Goal: Task Accomplishment & Management: Manage account settings

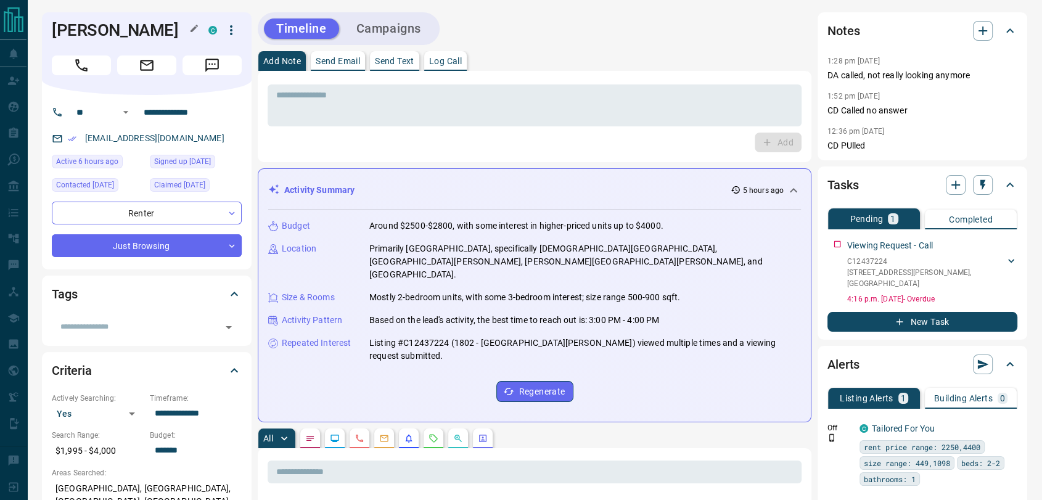
click at [79, 27] on h1 "Vansh Pahuja" at bounding box center [121, 30] width 138 height 20
copy h1 "Vansh"
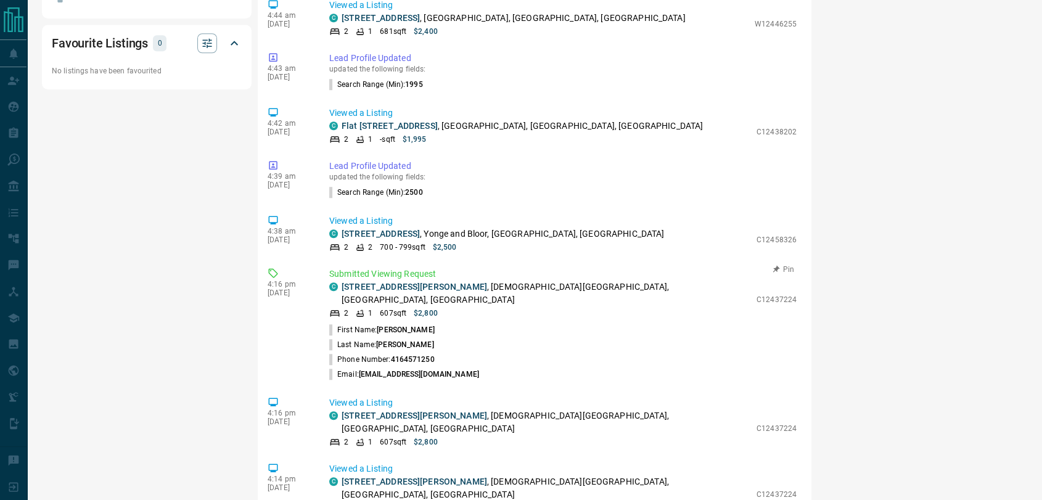
scroll to position [800, 0]
drag, startPoint x: 592, startPoint y: 132, endPoint x: 343, endPoint y: 133, distance: 248.5
click at [343, 282] on div "C 1802 - 89 Mcgill Street , Church St. Corridor, Downtown, Toronto" at bounding box center [539, 295] width 421 height 26
copy p "1802 - 89 Mcgill Street , Church St. Corridor, Downtown, Toronto"
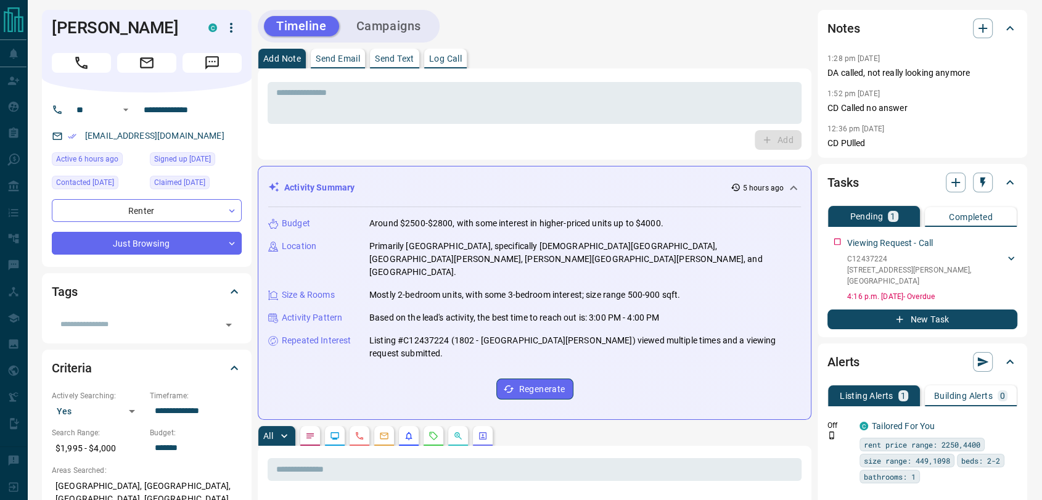
scroll to position [0, 0]
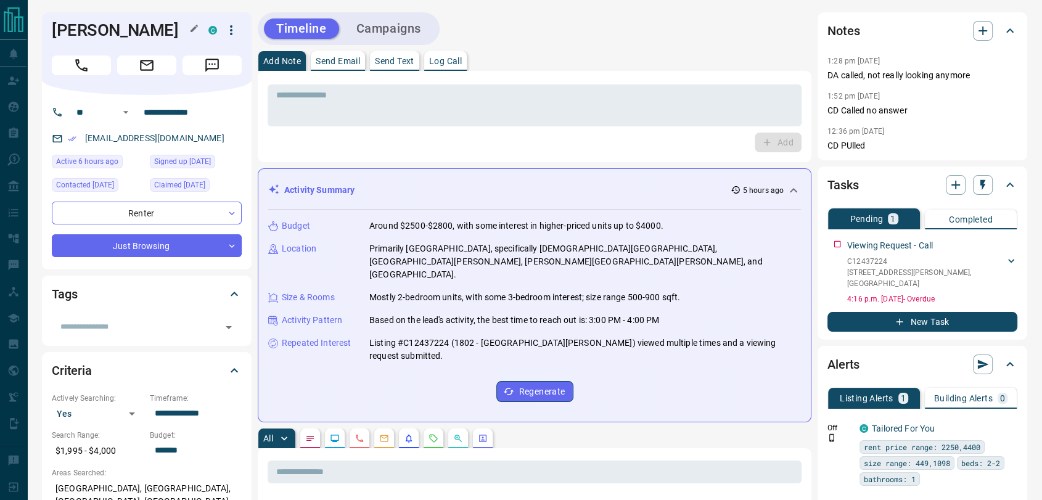
click at [94, 38] on h1 "Vansh Pahuja" at bounding box center [121, 30] width 138 height 20
copy div "Vansh Pahuja C"
click at [214, 139] on div "vanshp1299@gmail.com" at bounding box center [147, 138] width 190 height 20
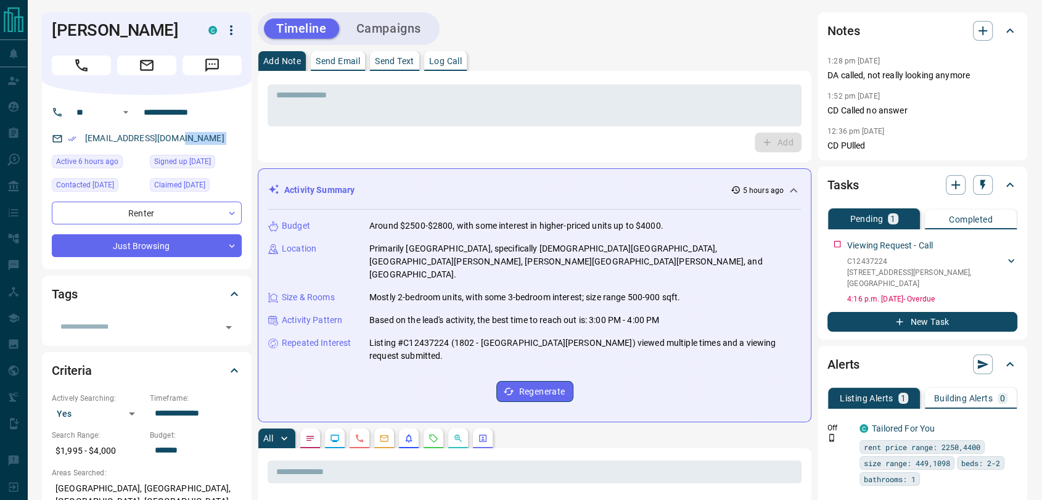
click at [214, 139] on div "vanshp1299@gmail.com" at bounding box center [147, 138] width 190 height 20
copy link "vanshp1299@gmail.com"
click at [227, 26] on icon "button" at bounding box center [231, 30] width 15 height 15
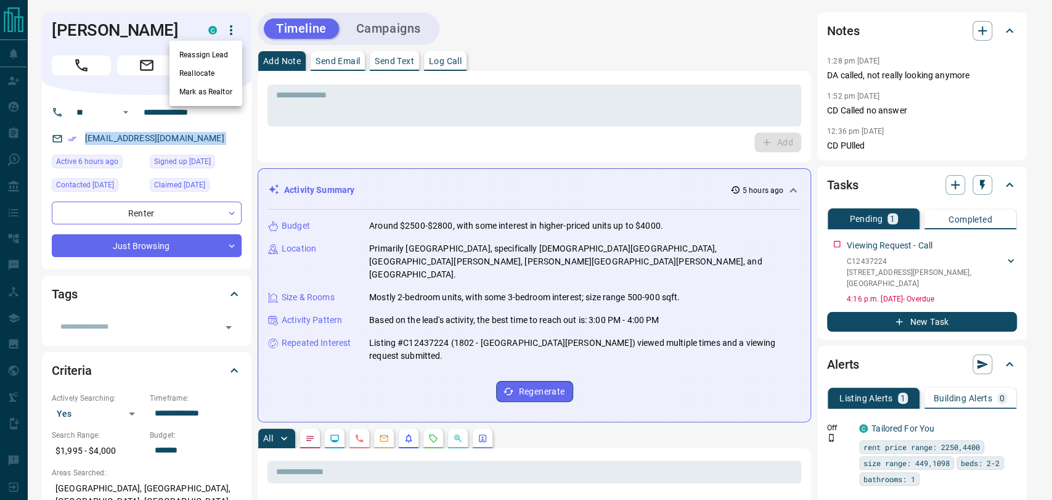
click at [207, 60] on li "Reassign Lead" at bounding box center [206, 55] width 73 height 18
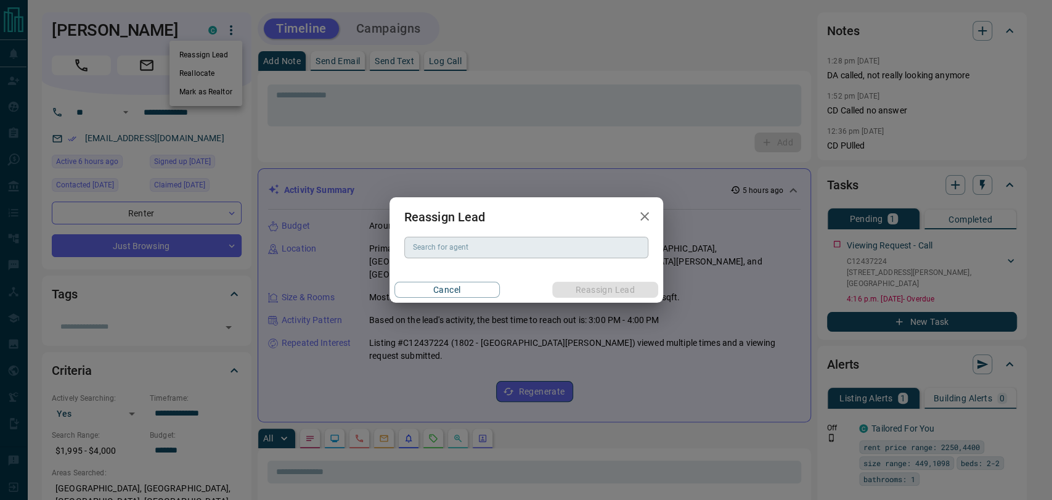
click at [576, 246] on input "Search for agent" at bounding box center [525, 247] width 235 height 14
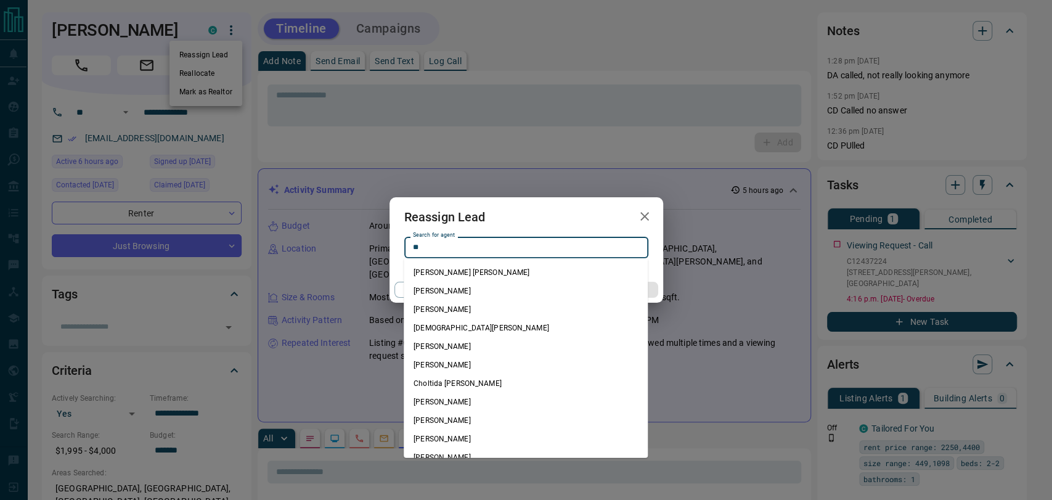
click at [506, 336] on li "Christian Garcia" at bounding box center [526, 328] width 244 height 18
type input "**********"
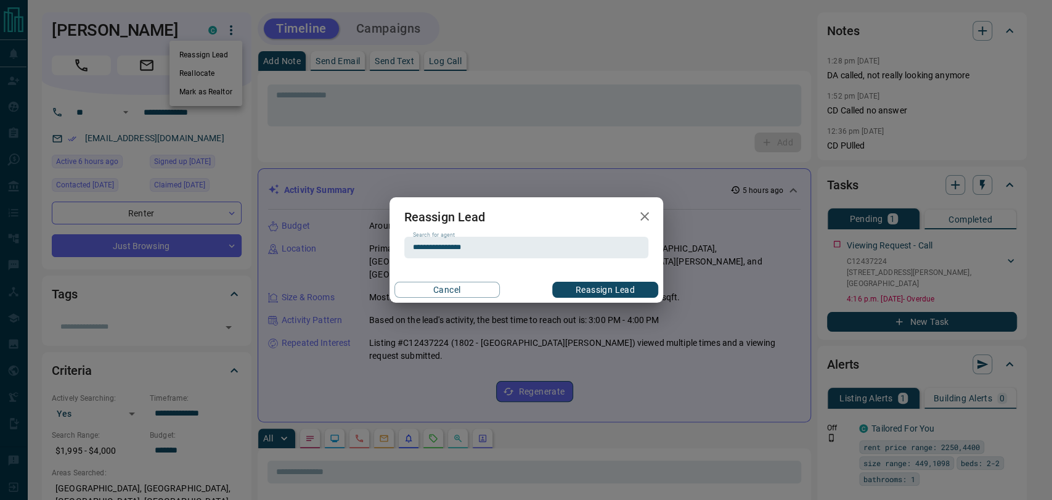
click at [632, 290] on button "Reassign Lead" at bounding box center [604, 290] width 105 height 16
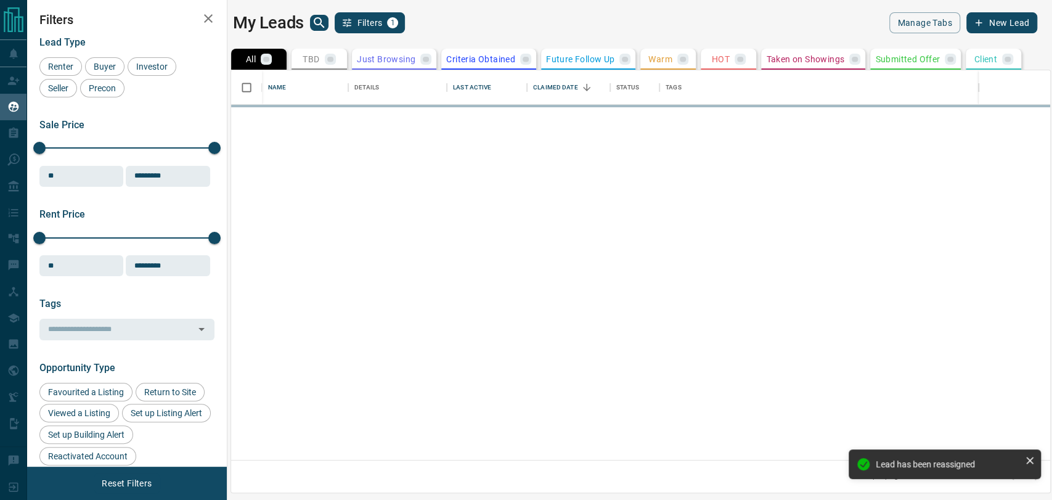
scroll to position [379, 809]
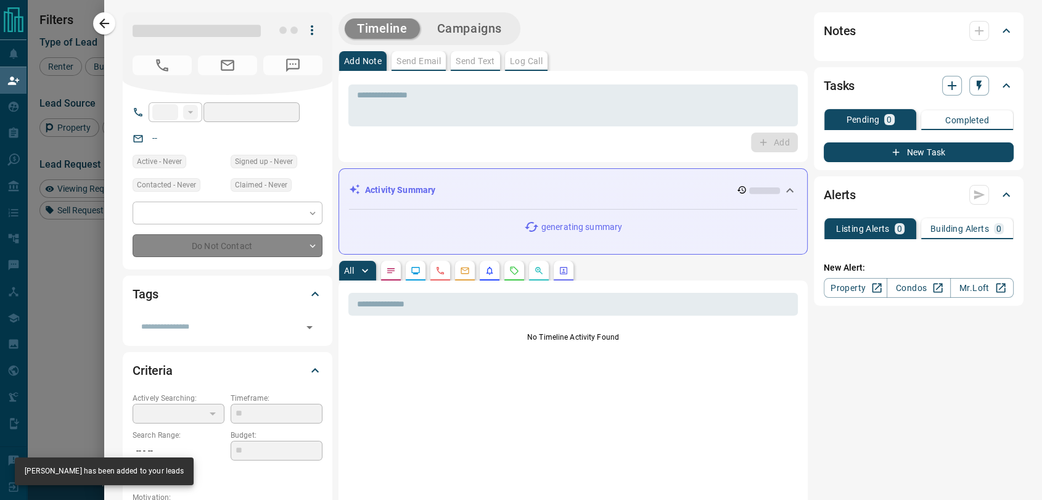
type input "**"
type input "**********"
type input "**"
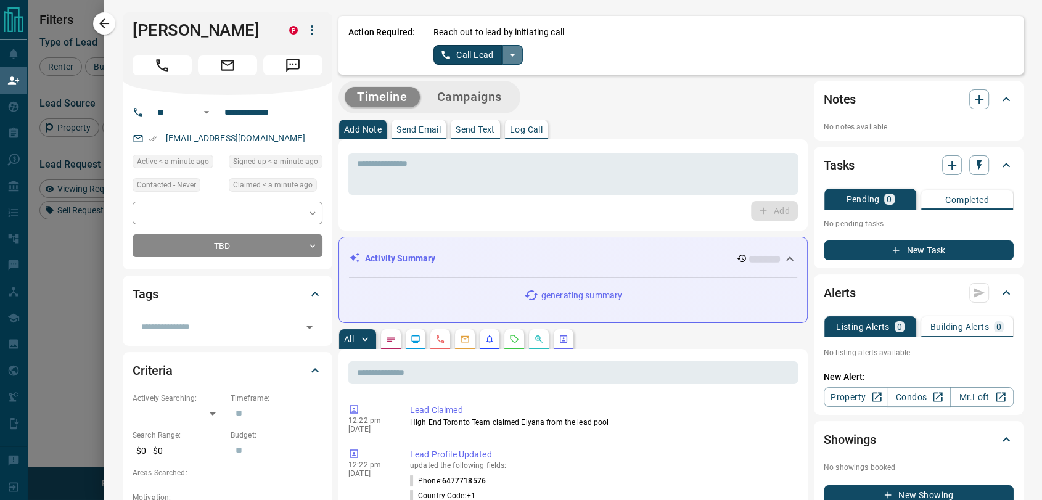
click at [506, 52] on icon "split button" at bounding box center [512, 54] width 15 height 15
click at [468, 92] on li "Log Manual Call" at bounding box center [477, 97] width 75 height 18
click at [445, 51] on button "Log Manual Call" at bounding box center [473, 55] width 81 height 20
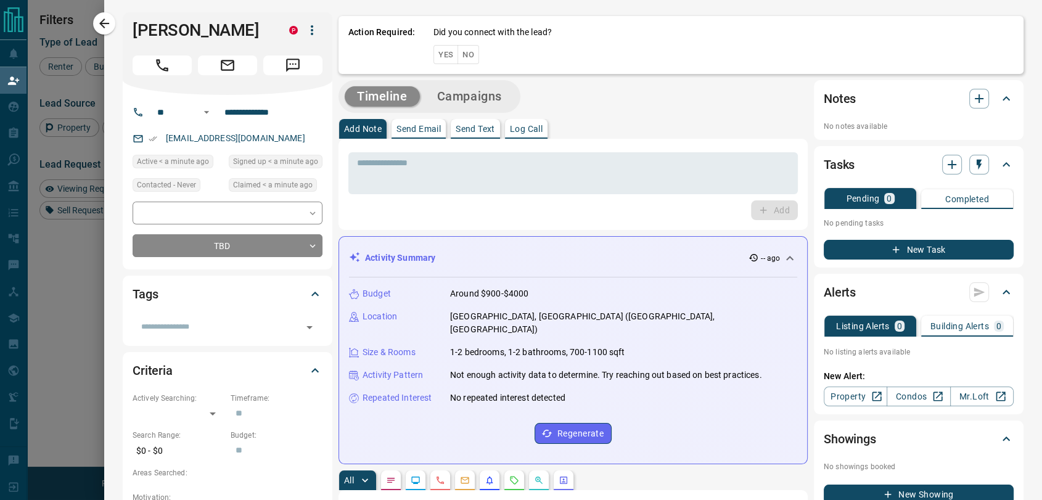
click at [436, 51] on button "Yes" at bounding box center [445, 54] width 25 height 19
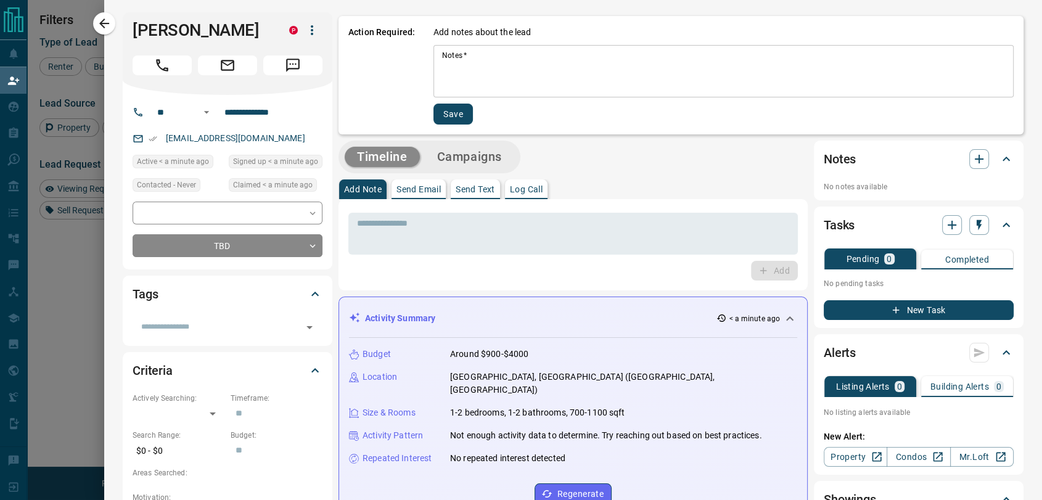
click at [470, 57] on textarea "Notes   *" at bounding box center [723, 72] width 563 height 42
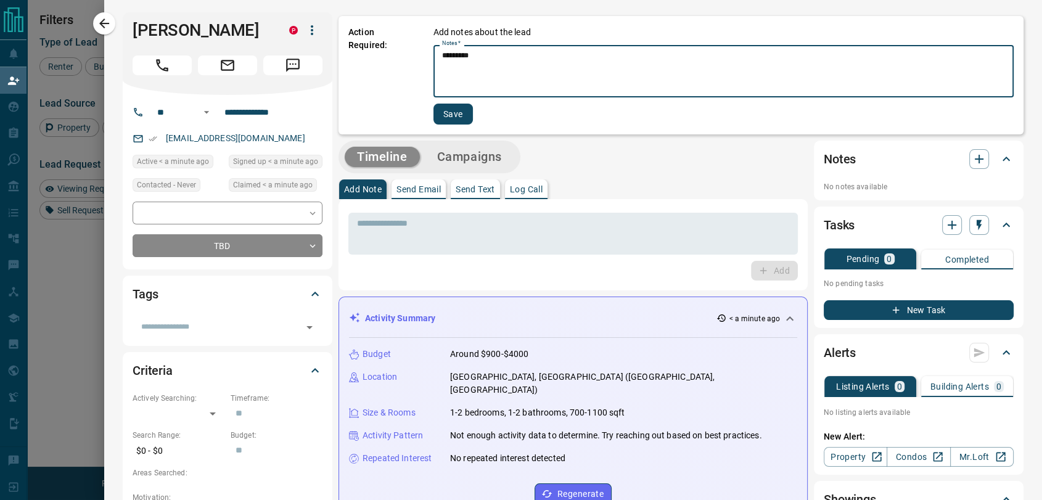
type textarea "*********"
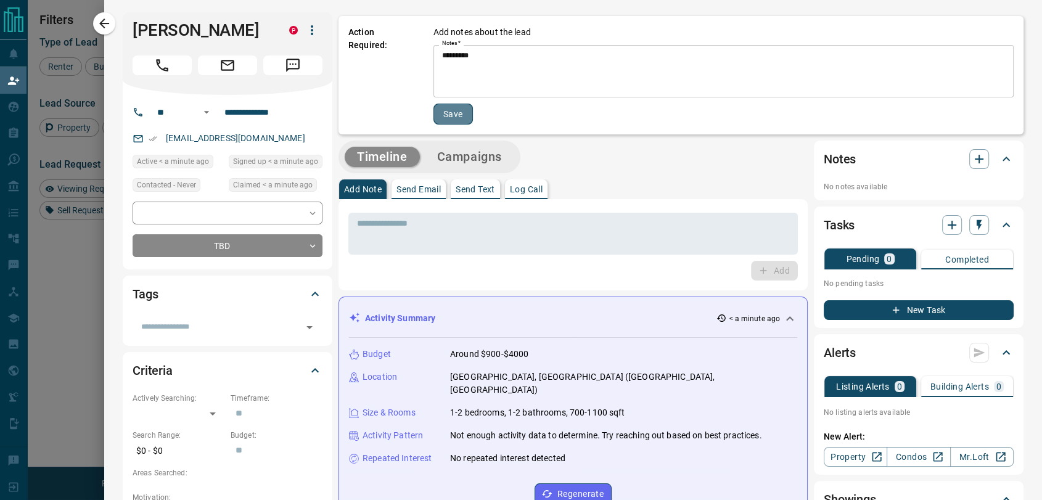
click at [442, 115] on button "Save" at bounding box center [452, 114] width 39 height 21
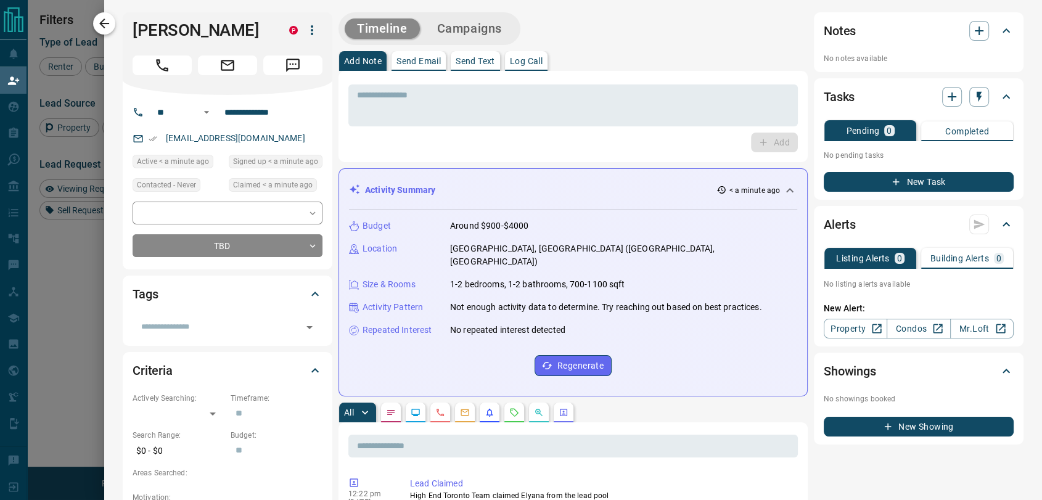
click at [107, 24] on icon "button" at bounding box center [104, 23] width 15 height 15
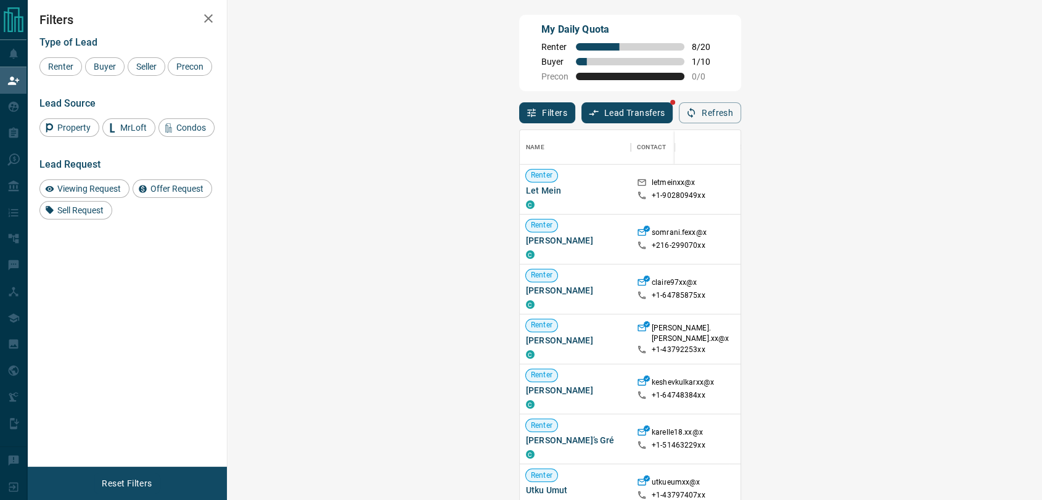
scroll to position [370, 777]
